Goal: Task Accomplishment & Management: Manage account settings

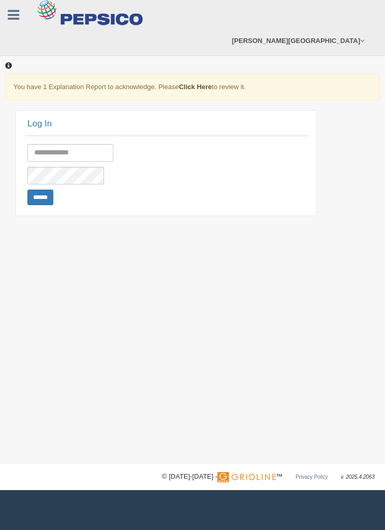
click at [200, 88] on link "Click Here" at bounding box center [195, 87] width 33 height 8
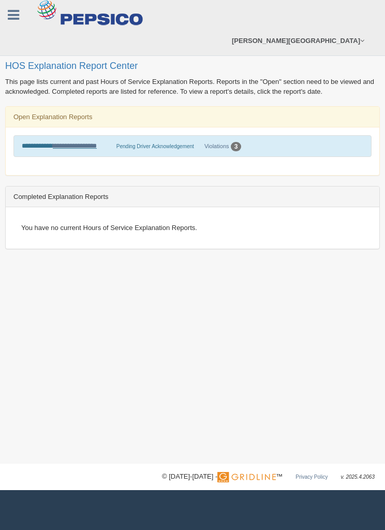
click at [71, 146] on link "**********" at bounding box center [75, 145] width 44 height 7
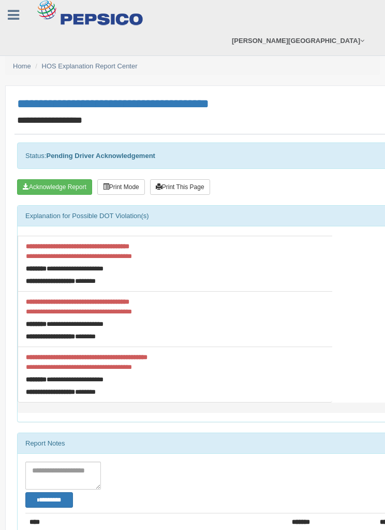
click at [54, 188] on button "Acknowledge Report" at bounding box center [54, 187] width 75 height 16
